Goal: Navigation & Orientation: Understand site structure

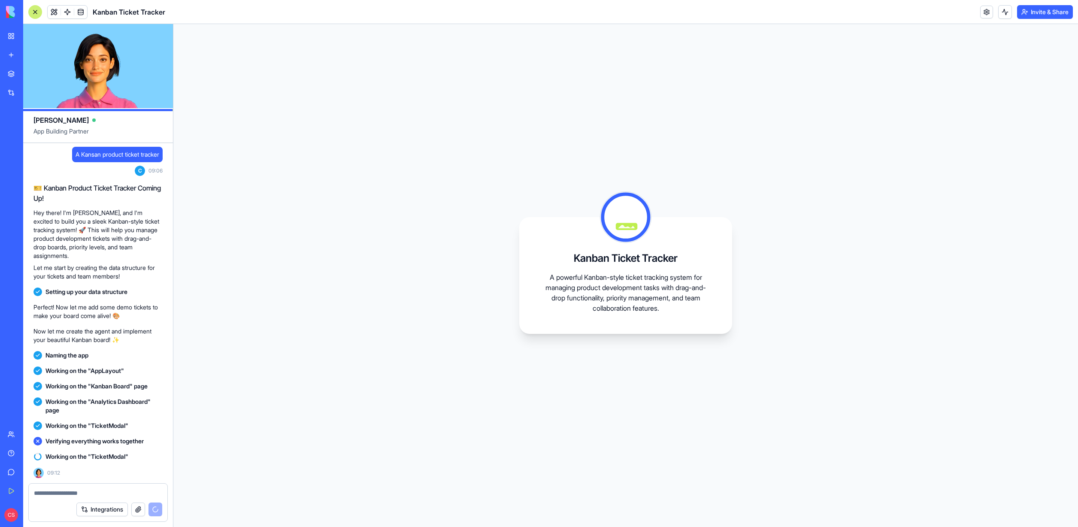
click at [744, 146] on div "Kanban Ticket Tracker A powerful Kanban-style ticket tracking system for managi…" at bounding box center [625, 275] width 904 height 503
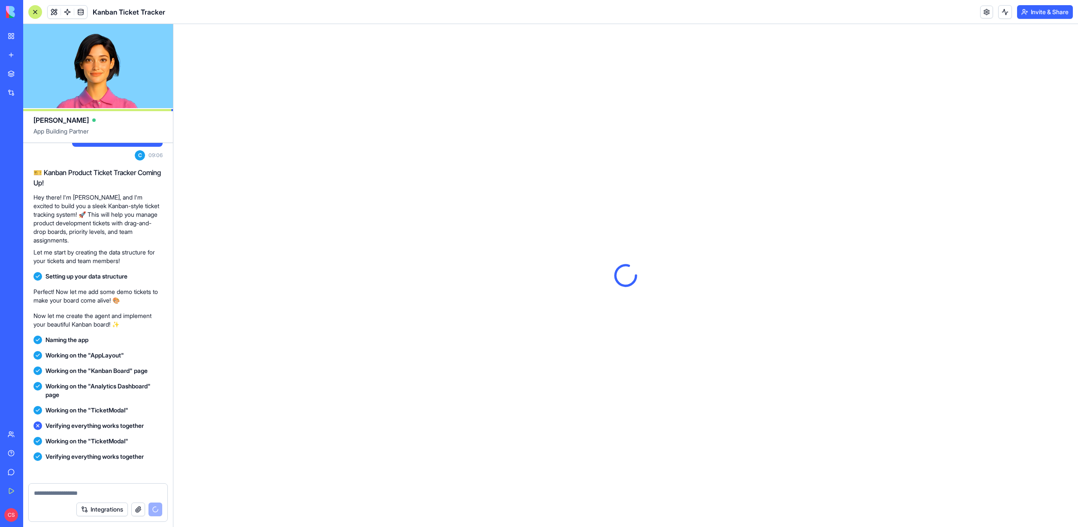
scroll to position [121, 0]
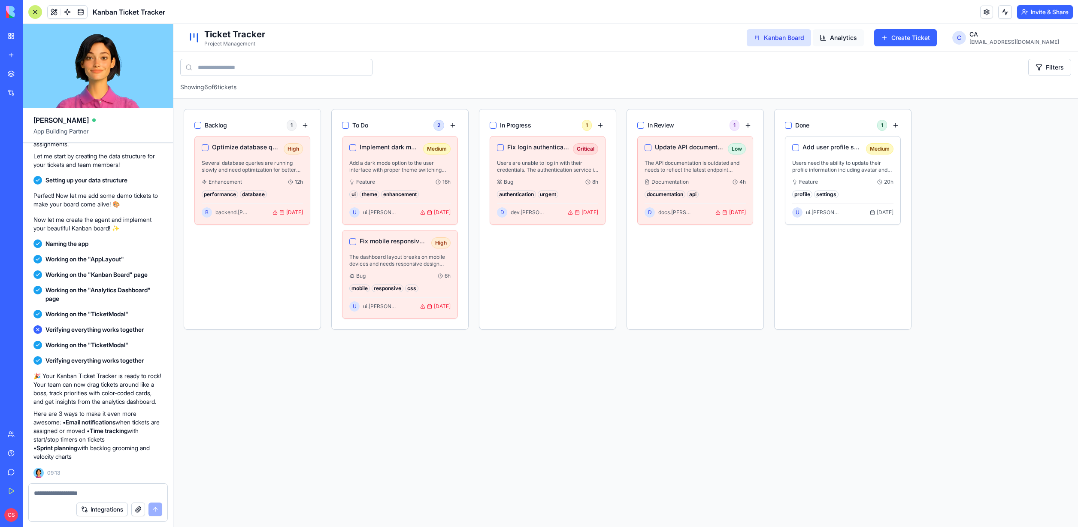
click at [860, 33] on button "Analytics" at bounding box center [838, 37] width 51 height 17
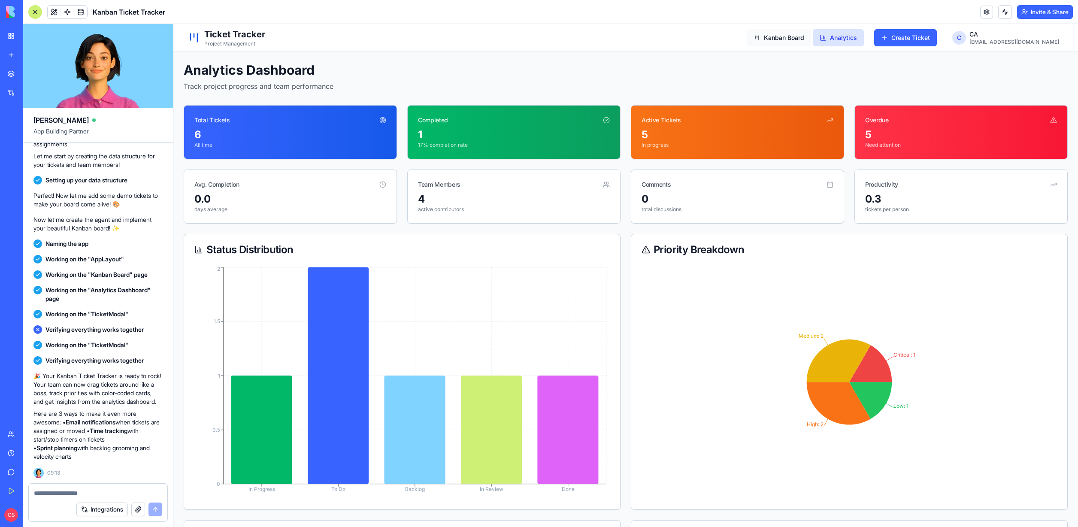
click at [809, 36] on button "Kanban Board" at bounding box center [779, 37] width 64 height 17
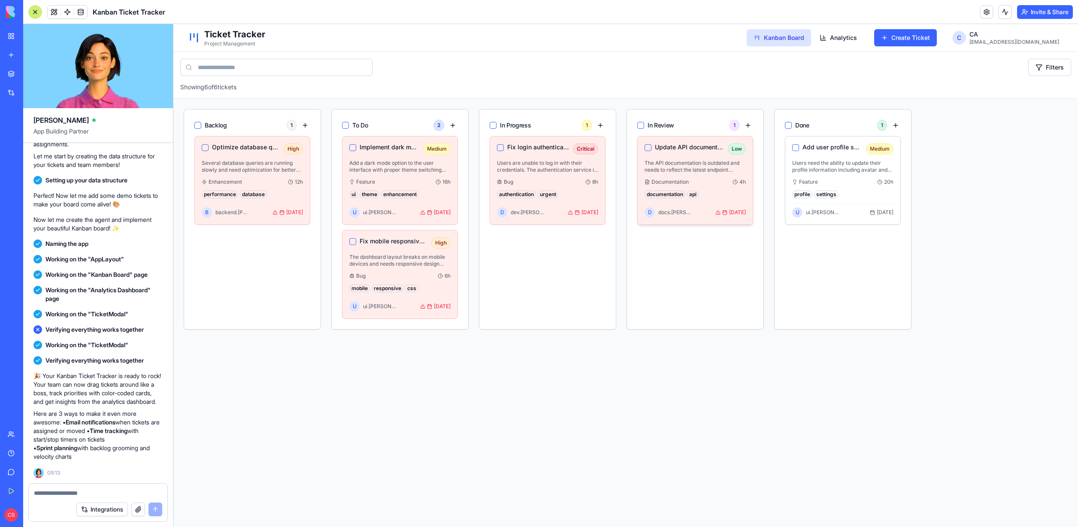
click at [690, 166] on p "The API documentation is outdated and needs to reflect the latest endpoint chan…" at bounding box center [694, 167] width 101 height 14
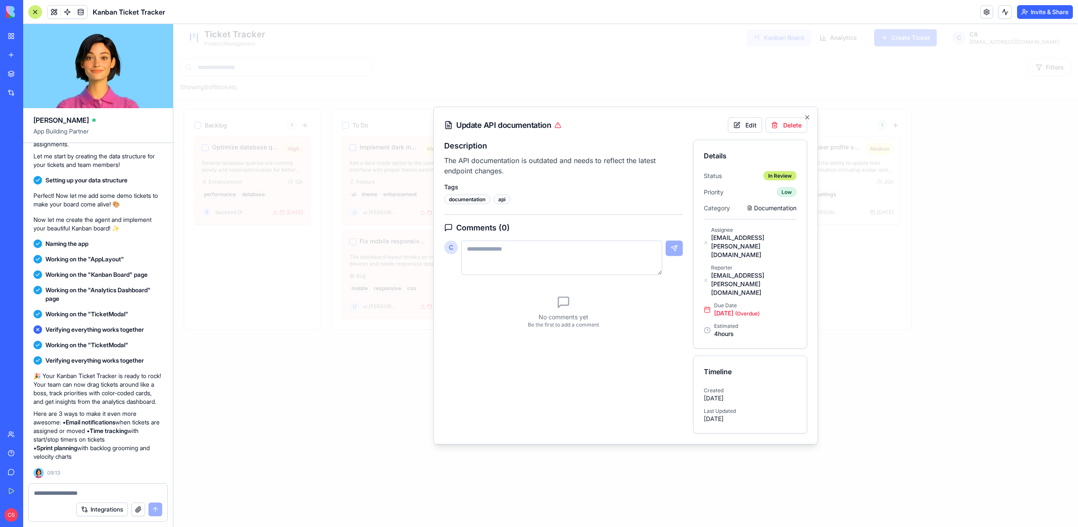
click at [758, 275] on div "[EMAIL_ADDRESS][PERSON_NAME][DOMAIN_NAME]" at bounding box center [753, 284] width 85 height 26
click at [750, 133] on button "Edit" at bounding box center [745, 125] width 34 height 15
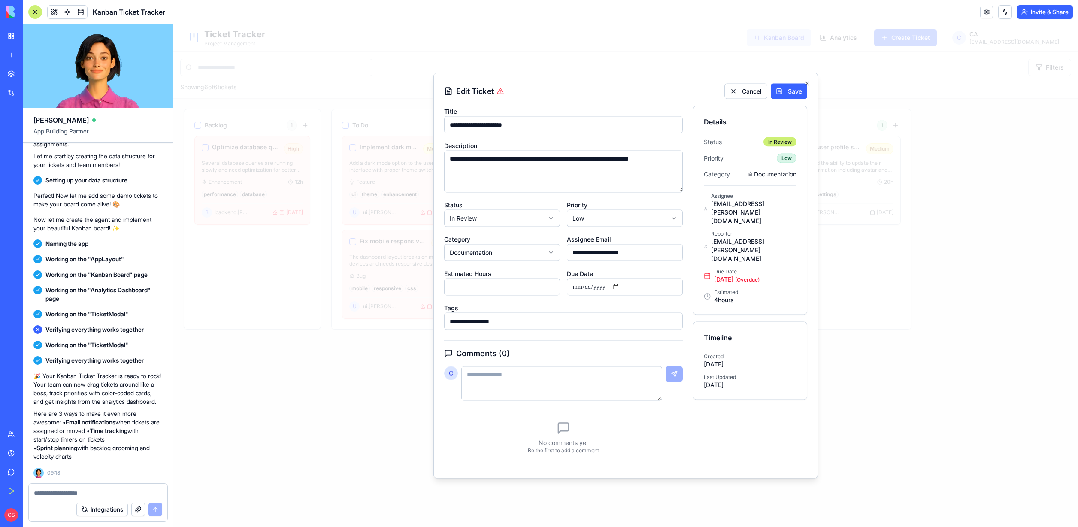
click at [542, 338] on div "**********" at bounding box center [563, 287] width 239 height 362
click at [548, 324] on input "**********" at bounding box center [563, 321] width 239 height 17
click at [607, 287] on input "**********" at bounding box center [625, 286] width 116 height 17
click at [808, 82] on icon "button" at bounding box center [807, 83] width 7 height 7
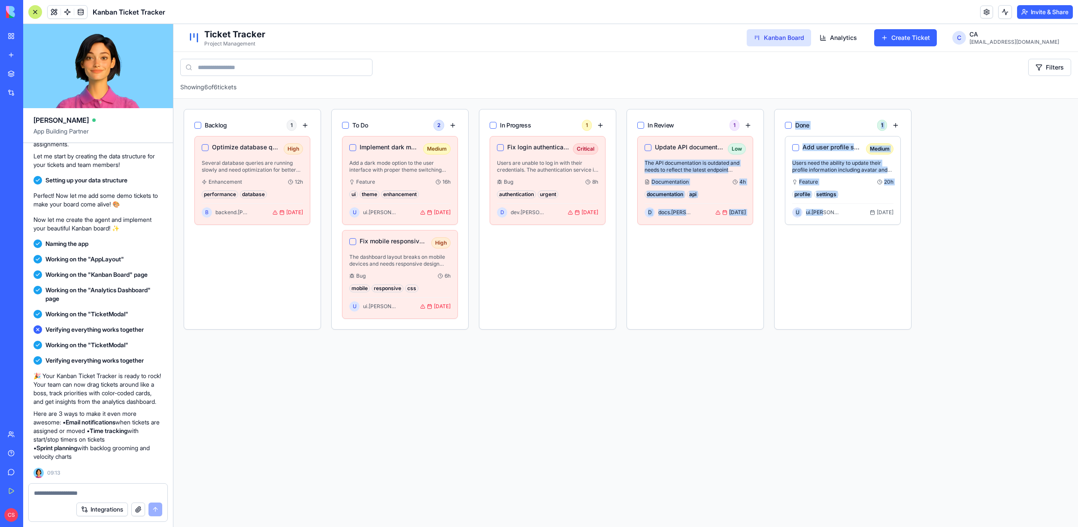
drag, startPoint x: 663, startPoint y: 155, endPoint x: 832, endPoint y: 259, distance: 198.4
click at [832, 259] on div "Backlog 1 Optimize database queries High Several database queries are running s…" at bounding box center [625, 219] width 904 height 241
click at [832, 259] on div "Add user profile settings Medium Users need the ability to update their profile…" at bounding box center [842, 232] width 136 height 193
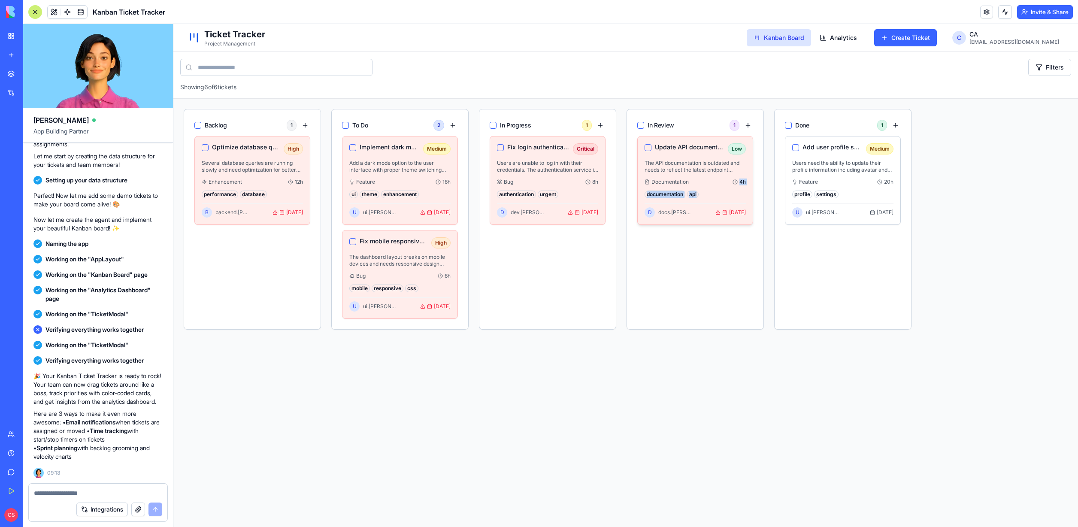
drag, startPoint x: 696, startPoint y: 184, endPoint x: 743, endPoint y: 198, distance: 48.5
click at [743, 198] on div "Update API documentation Low The API documentation is outdated and needs to ref…" at bounding box center [694, 180] width 101 height 74
click at [1040, 50] on div "Ticket Tracker Project Management Kanban Board Analytics Create Ticket C CA [EM…" at bounding box center [625, 37] width 877 height 27
click at [996, 35] on html "Ticket Tracker Project Management Kanban Board Analytics Create Ticket C CA [EM…" at bounding box center [625, 289] width 904 height 531
click at [1025, 103] on html "Ticket Tracker Project Management Kanban Board Analytics Create Ticket C CA [EM…" at bounding box center [625, 289] width 904 height 531
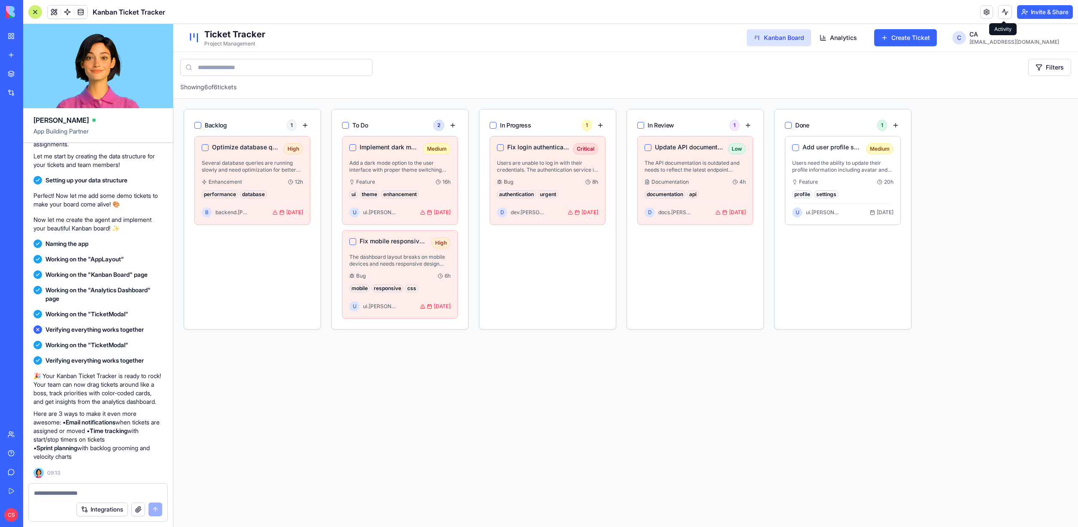
click at [1006, 11] on button at bounding box center [1005, 12] width 14 height 14
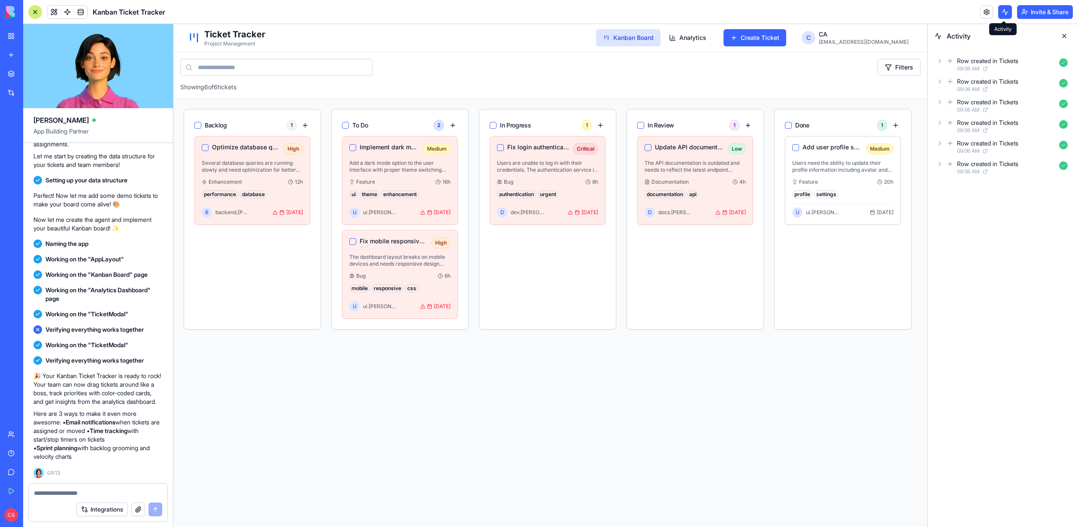
click at [998, 13] on button at bounding box center [1005, 12] width 14 height 14
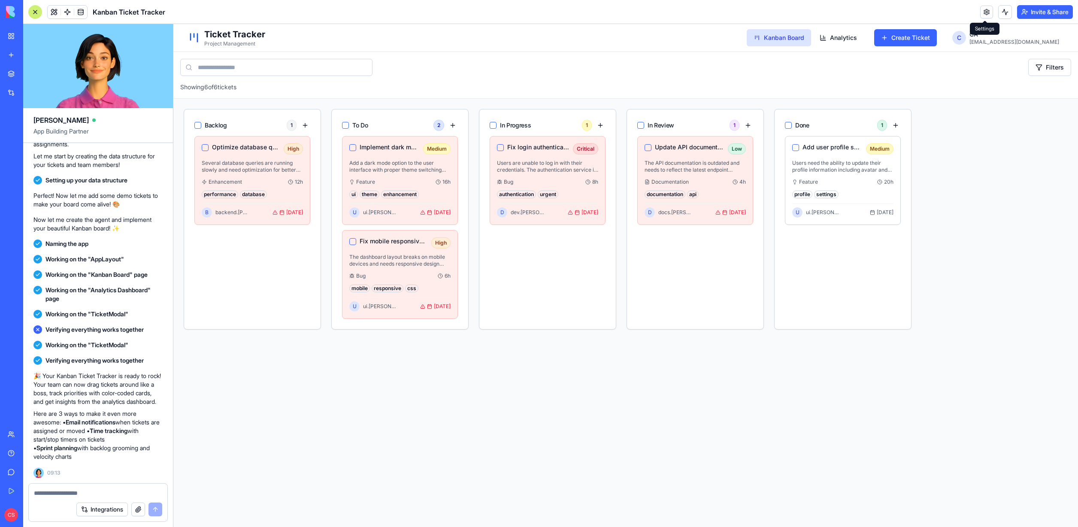
click at [984, 15] on link at bounding box center [986, 12] width 13 height 13
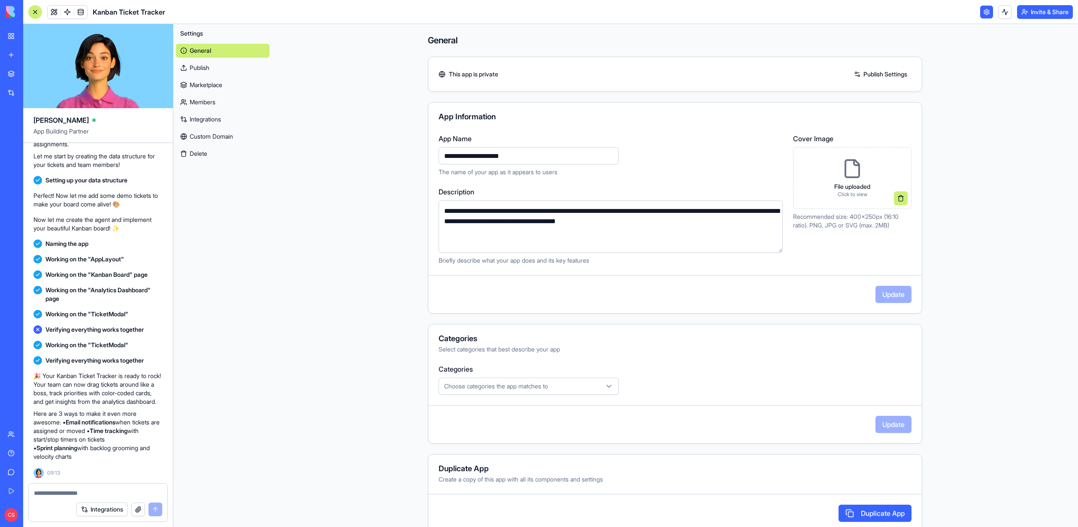
click at [945, 218] on div "**********" at bounding box center [674, 283] width 549 height 519
click at [256, 77] on div "General Publish Marketplace Members Integrations Custom Domain Delete" at bounding box center [223, 100] width 94 height 120
click at [221, 73] on link "Publish" at bounding box center [223, 68] width 94 height 14
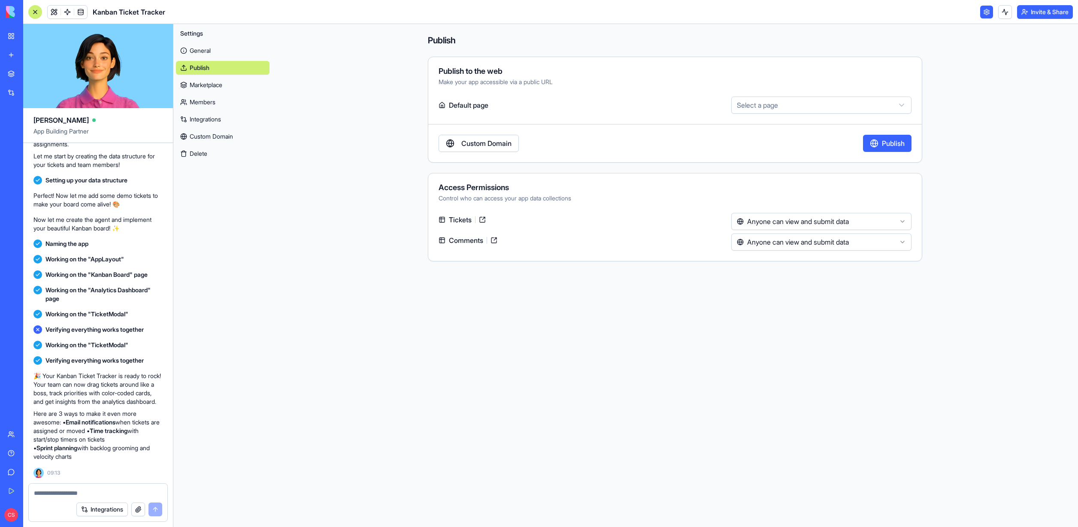
click at [218, 88] on link "Marketplace" at bounding box center [223, 85] width 94 height 14
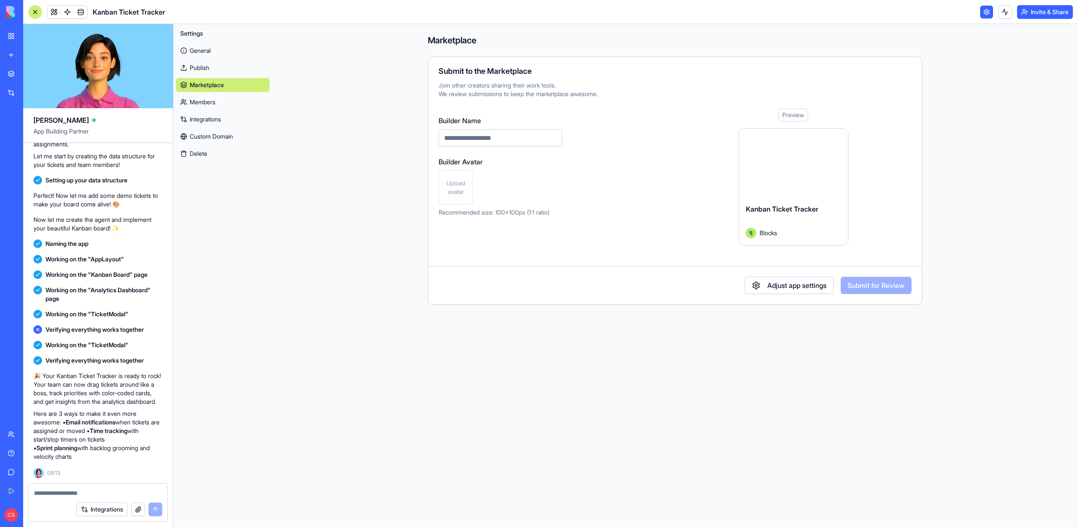
click at [216, 124] on link "Integrations" at bounding box center [223, 119] width 94 height 14
